Goal: Register for event/course

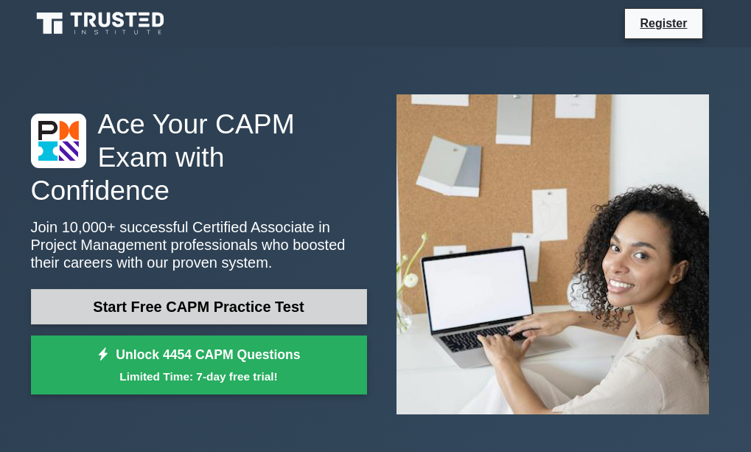
click at [243, 297] on link "Start Free CAPM Practice Test" at bounding box center [199, 306] width 336 height 35
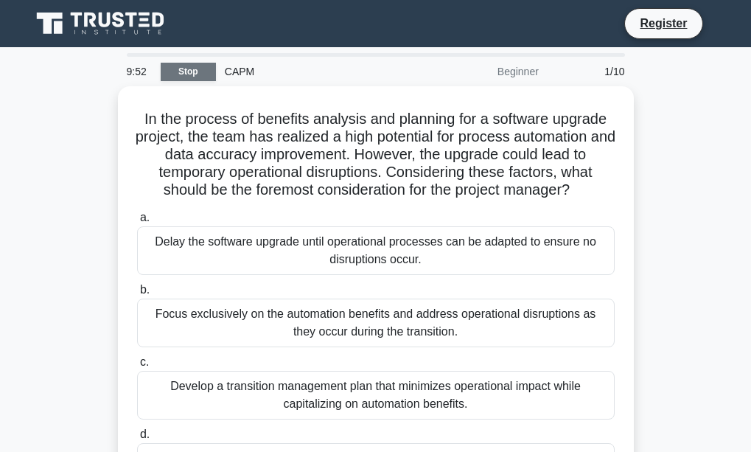
click at [179, 72] on link "Stop" at bounding box center [188, 72] width 55 height 18
